Goal: Check status: Check status

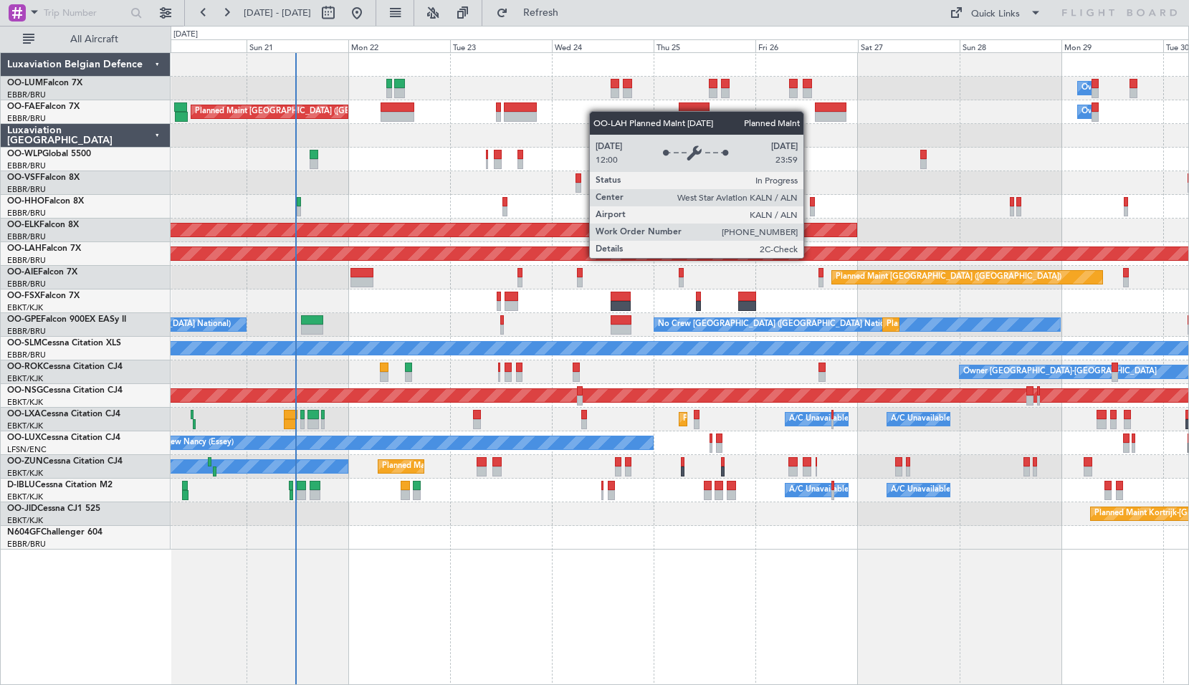
click at [425, 251] on div "Planned Maint [PERSON_NAME]-[GEOGRAPHIC_DATA][PERSON_NAME] ([GEOGRAPHIC_DATA][P…" at bounding box center [679, 253] width 3053 height 13
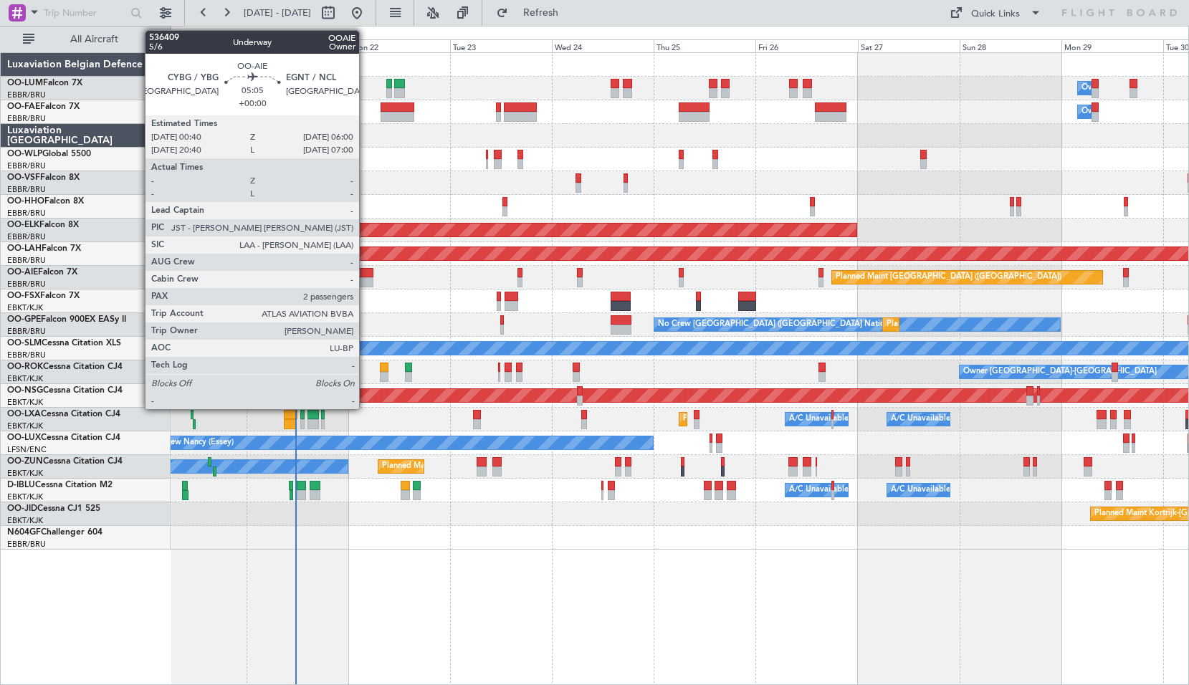
click at [366, 282] on div at bounding box center [362, 282] width 23 height 10
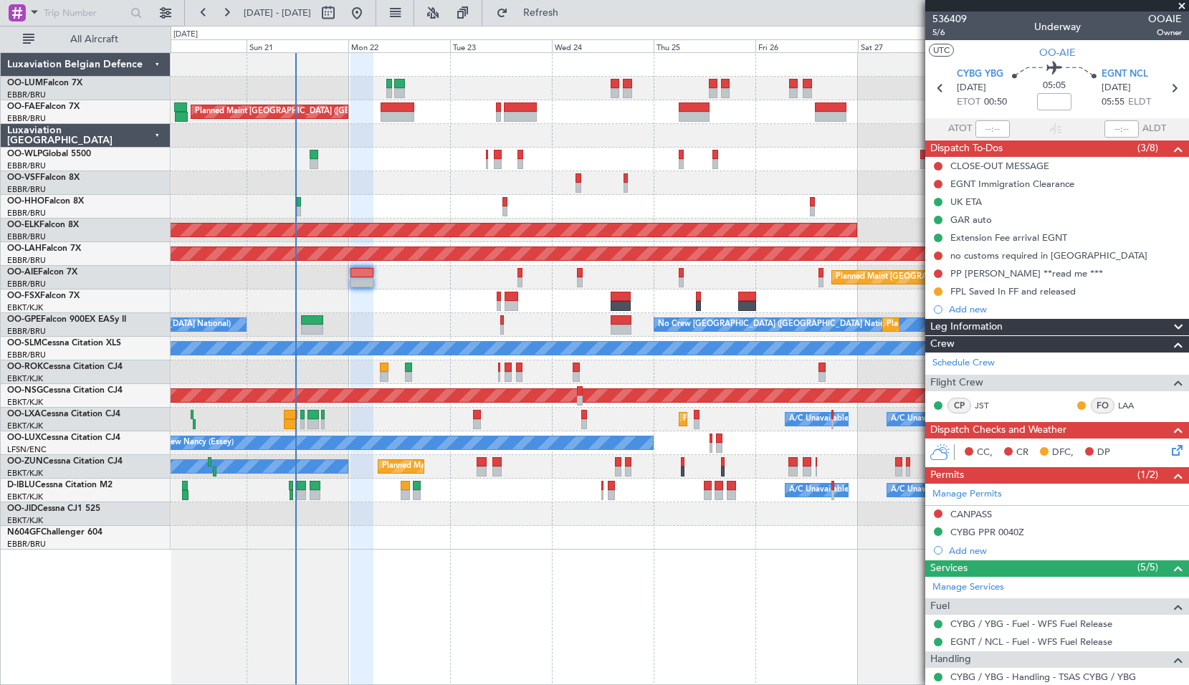
click at [566, 554] on div "Owner Melsbroek Air Base Planned Maint [GEOGRAPHIC_DATA] ([GEOGRAPHIC_DATA]) Pl…" at bounding box center [680, 368] width 1019 height 633
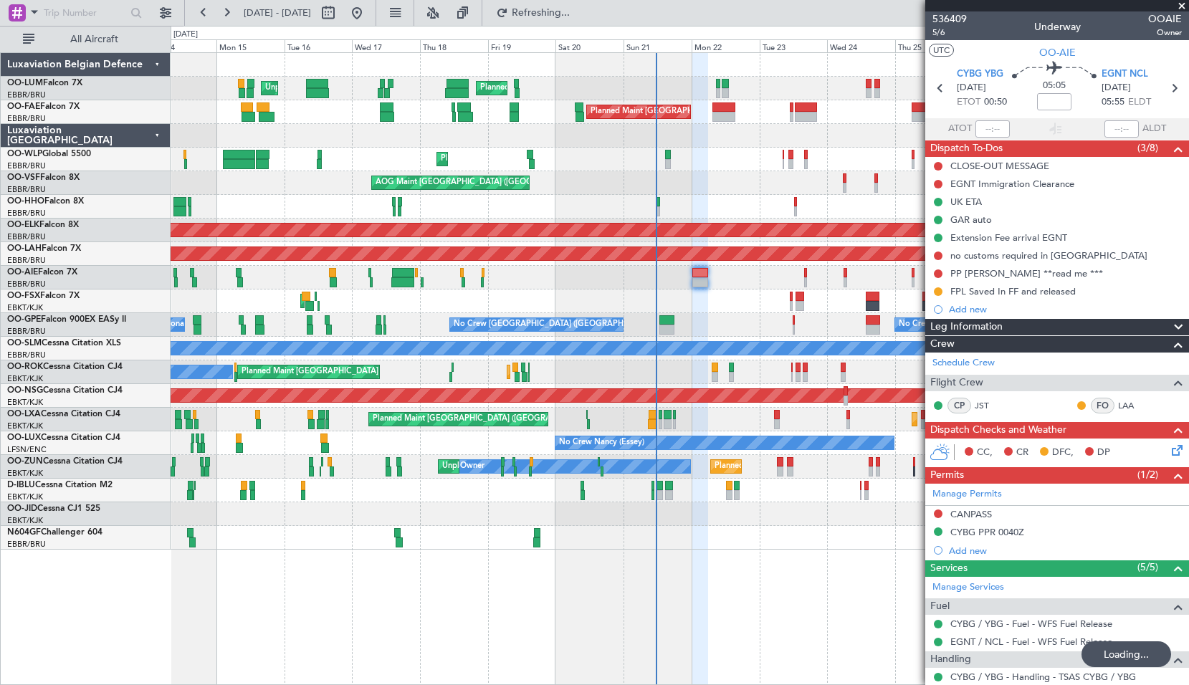
click at [786, 579] on div "Owner Melsbroek Air Base Planned Maint [GEOGRAPHIC_DATA] ([GEOGRAPHIC_DATA]) Un…" at bounding box center [680, 368] width 1019 height 633
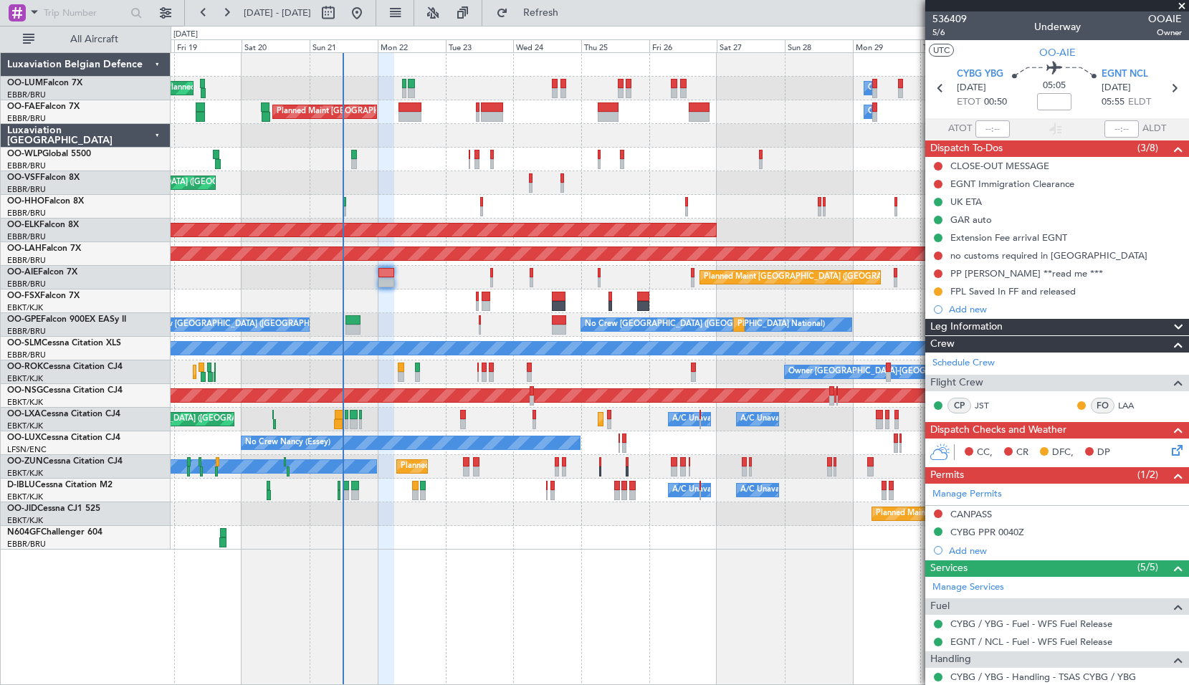
click at [460, 574] on div "Planned Maint [GEOGRAPHIC_DATA] ([GEOGRAPHIC_DATA] National) Owner [GEOGRAPHIC_…" at bounding box center [680, 368] width 1019 height 633
click at [1184, 6] on span at bounding box center [1182, 6] width 14 height 13
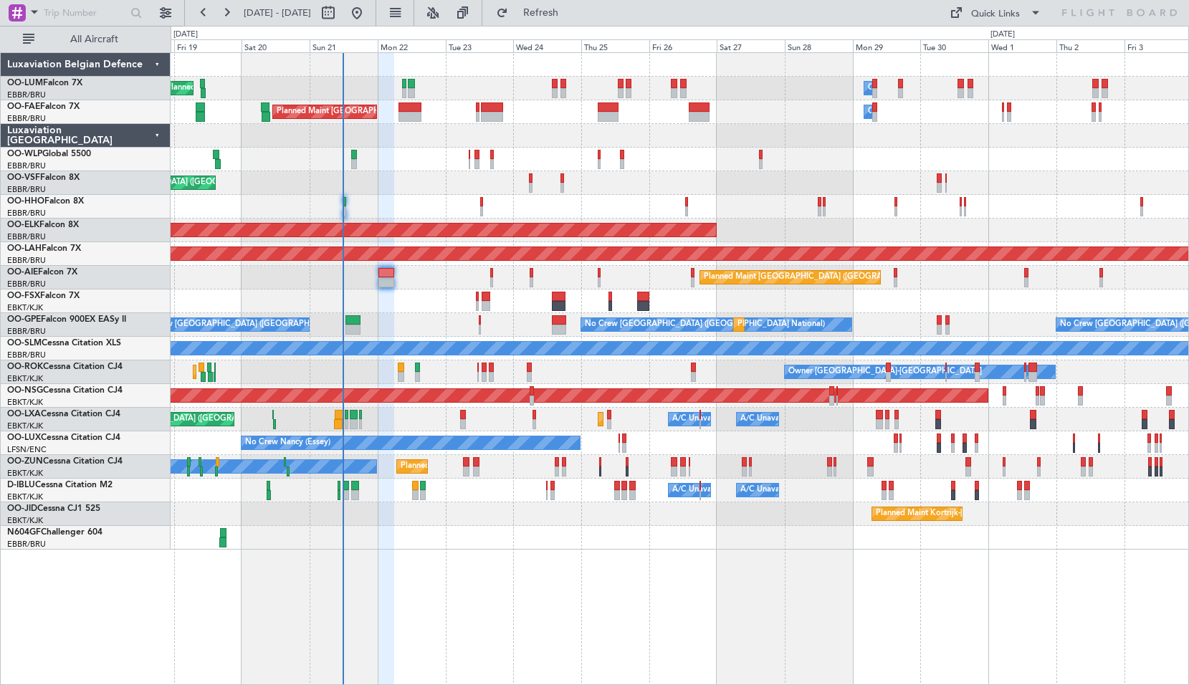
type input "0"
